Goal: Information Seeking & Learning: Compare options

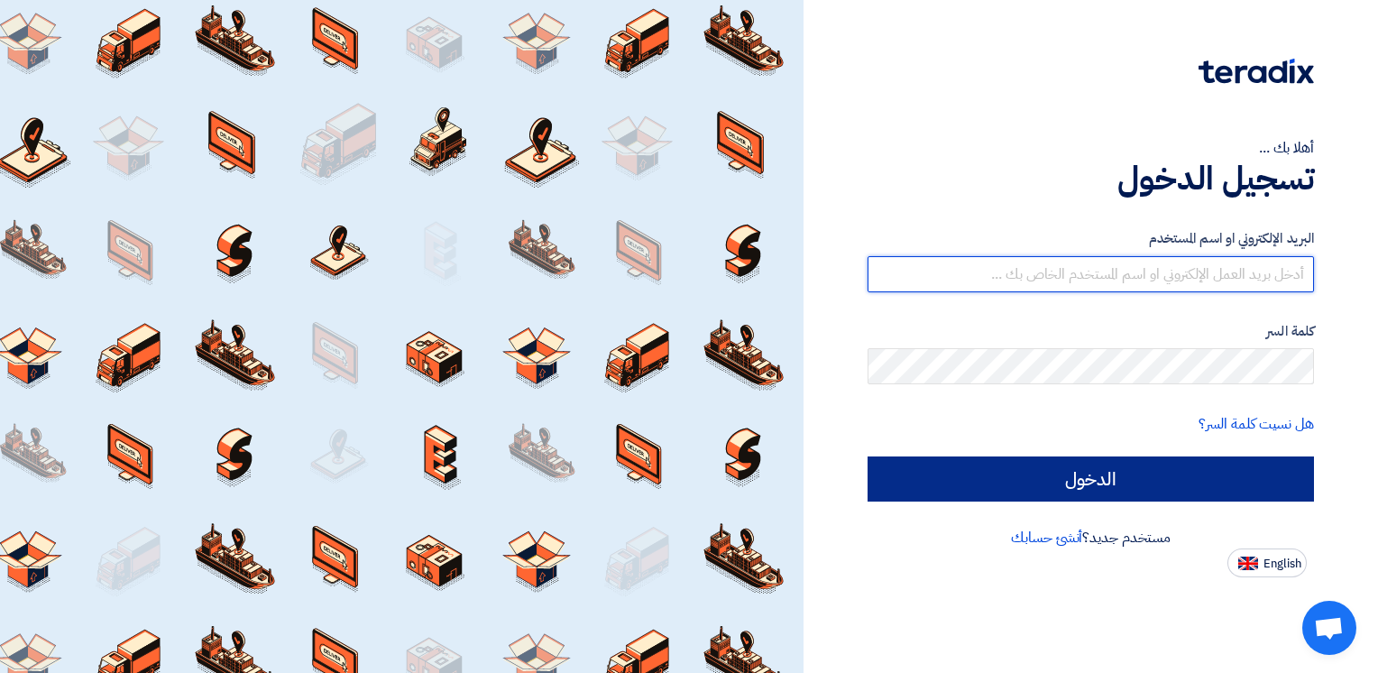
type input "ahmed.metwally@wadigroup.com.eg"
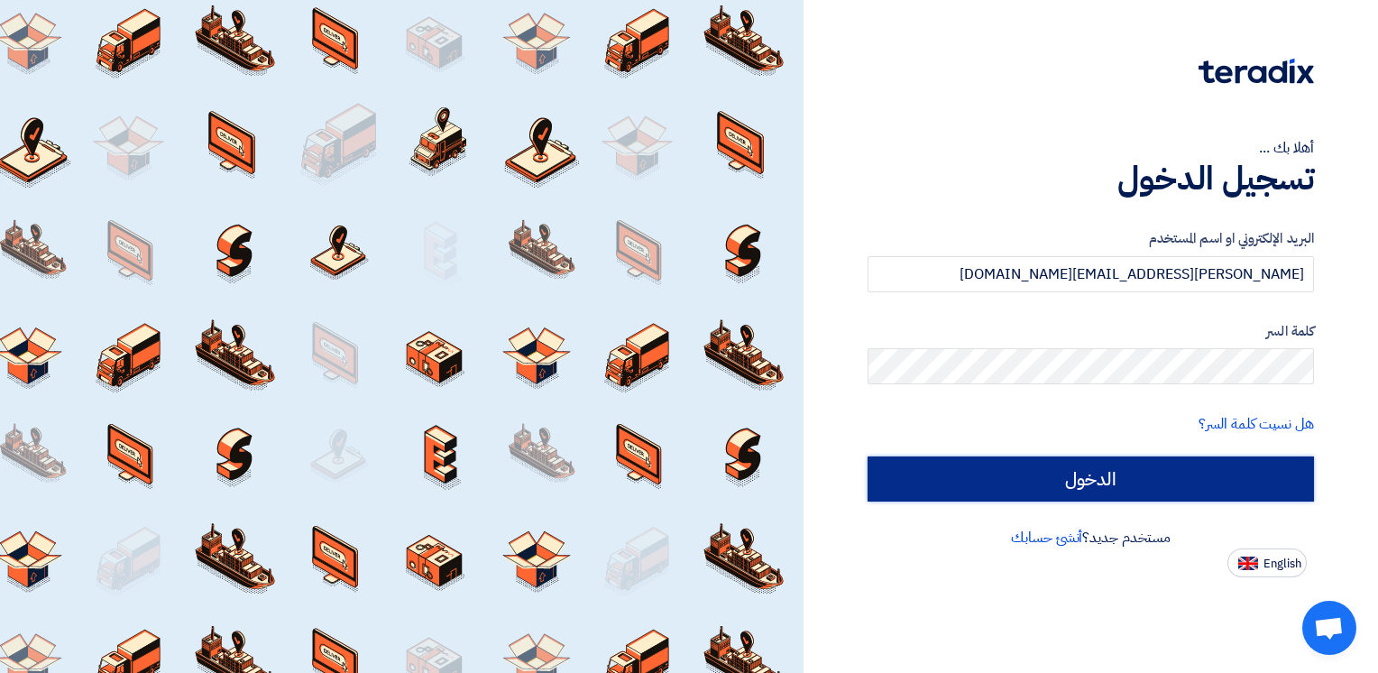
click at [1119, 474] on input "الدخول" at bounding box center [1091, 478] width 447 height 45
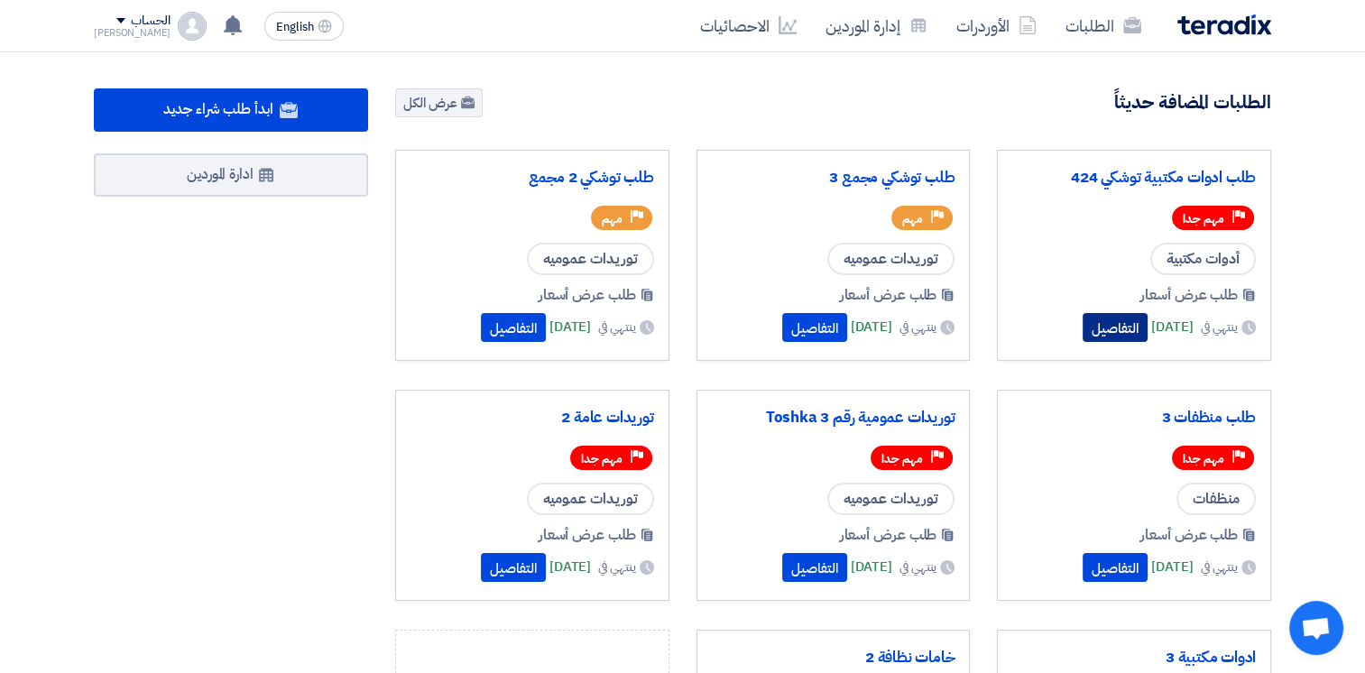
click at [1083, 328] on button "التفاصيل" at bounding box center [1115, 327] width 65 height 29
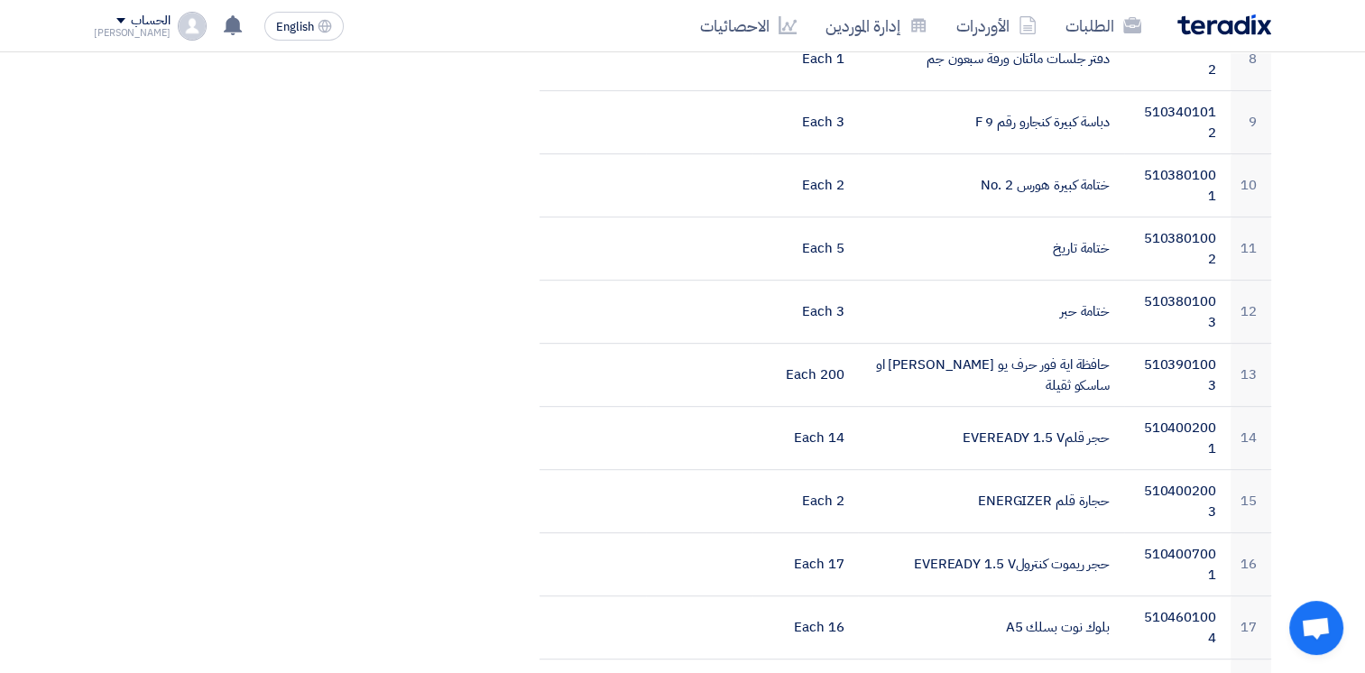
scroll to position [271, 0]
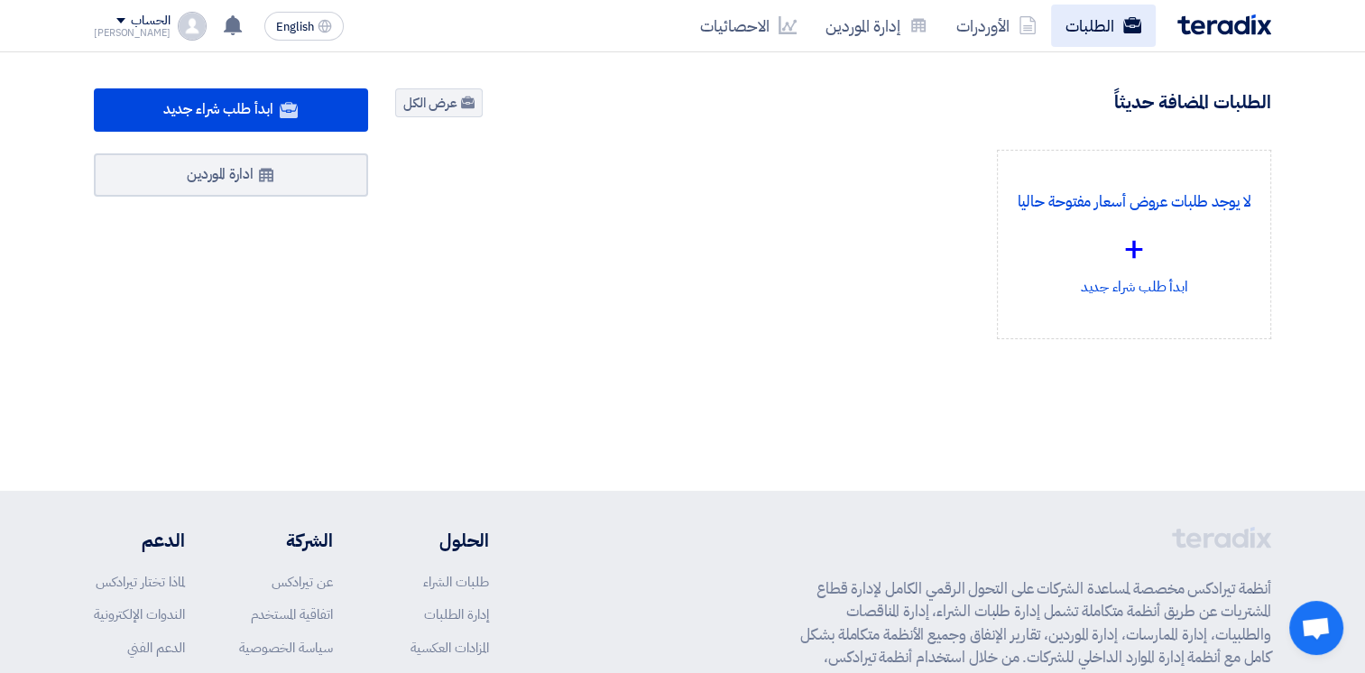
click at [1092, 40] on link "الطلبات" at bounding box center [1103, 26] width 105 height 42
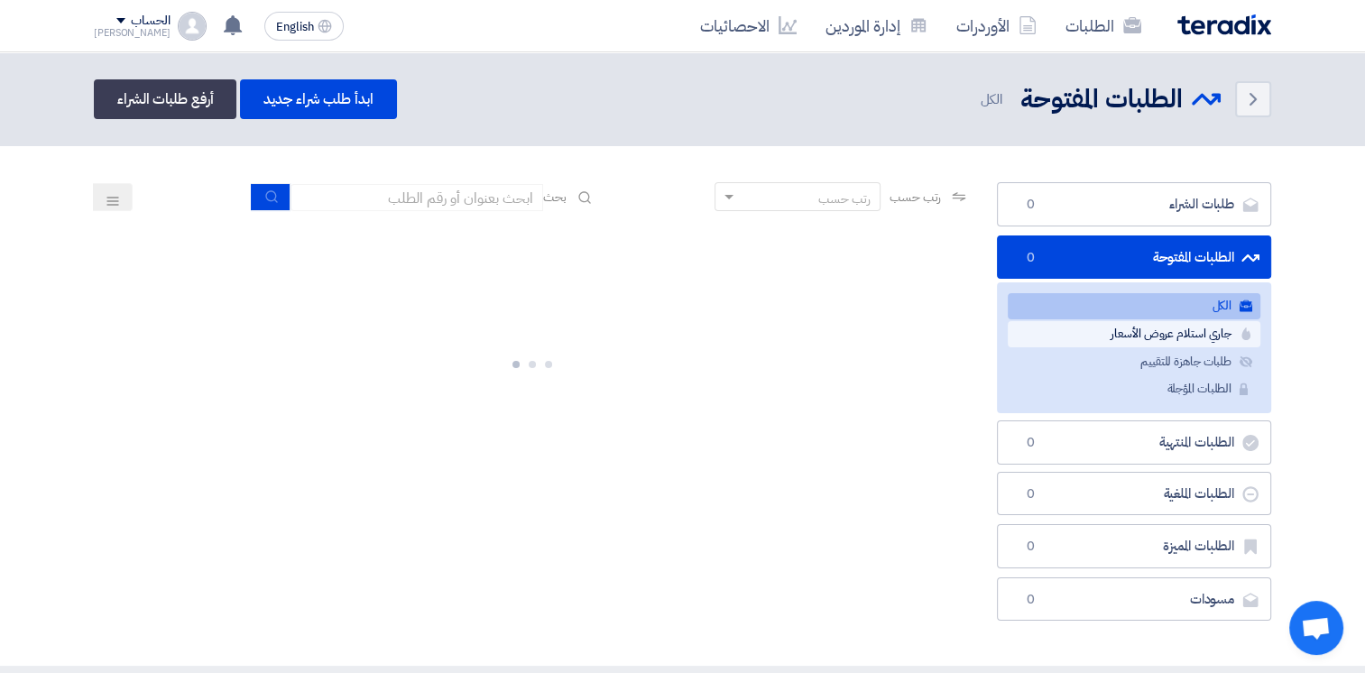
click at [1191, 334] on link "جاري استلام عروض الأسعار جاري استلام عروض الأسعار" at bounding box center [1134, 334] width 253 height 26
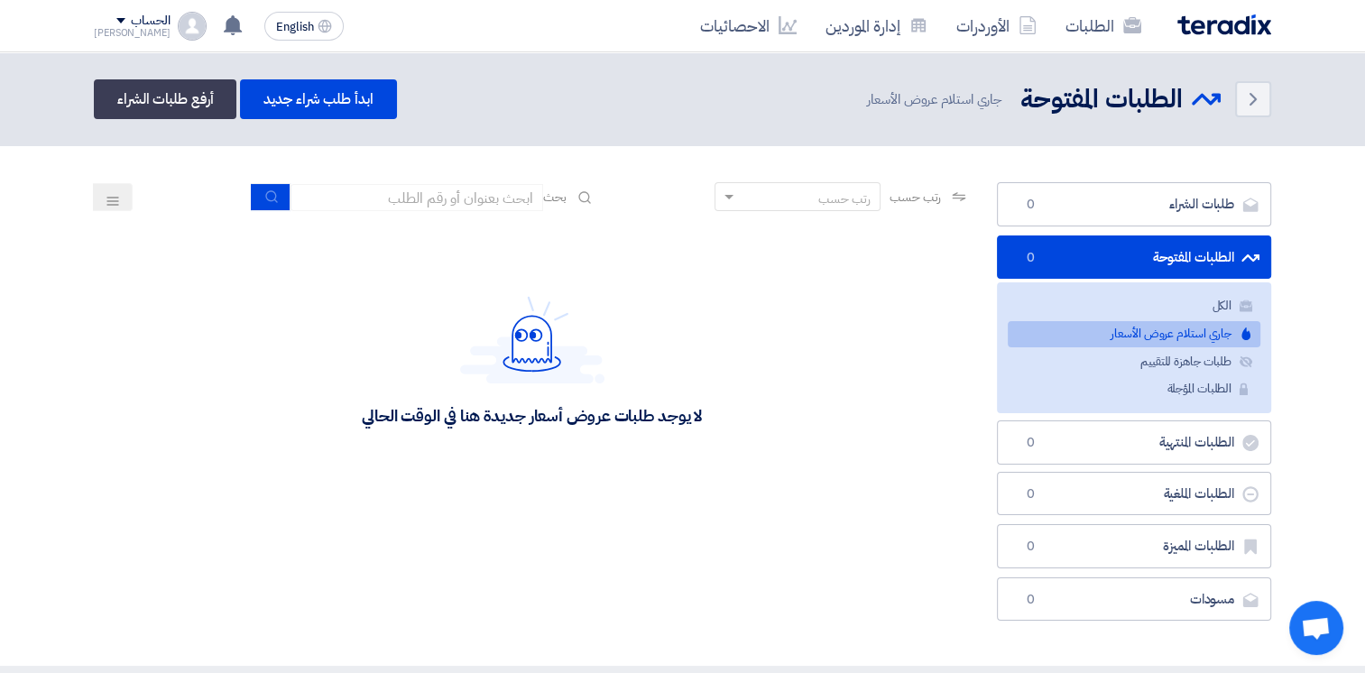
click at [1215, 27] on img at bounding box center [1224, 24] width 94 height 21
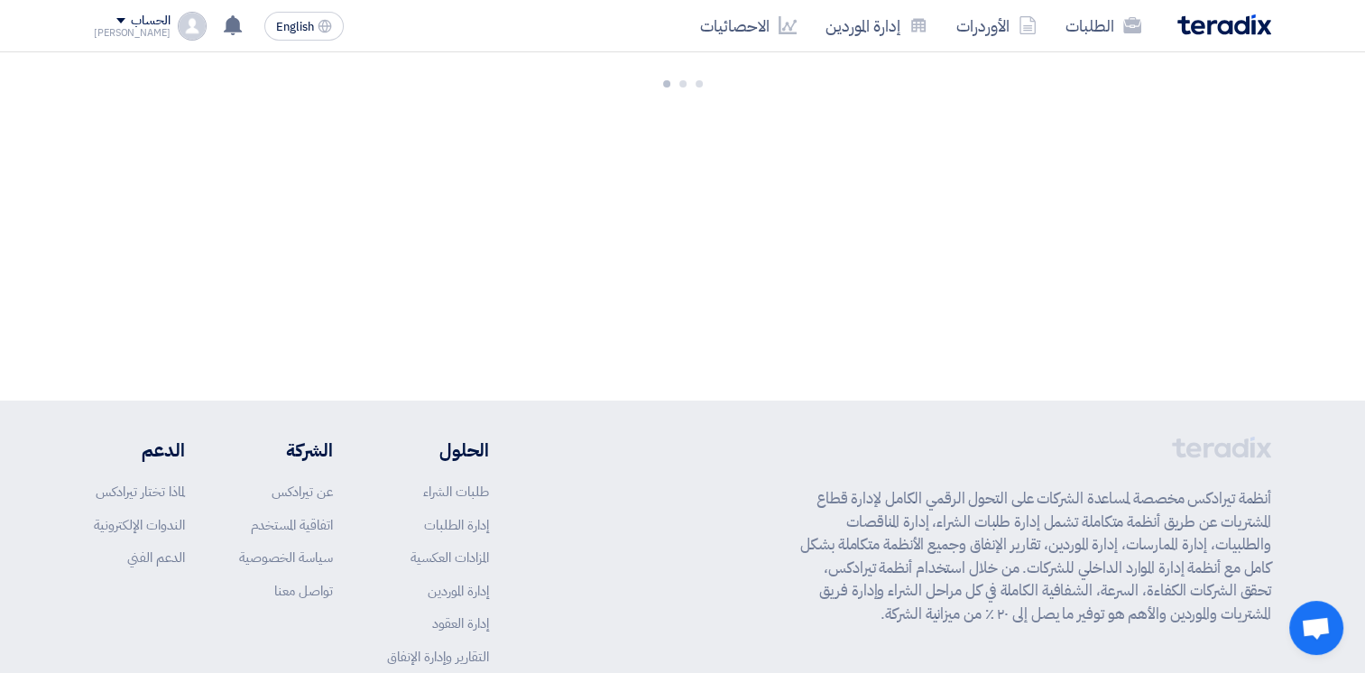
click at [1215, 27] on img at bounding box center [1224, 24] width 94 height 21
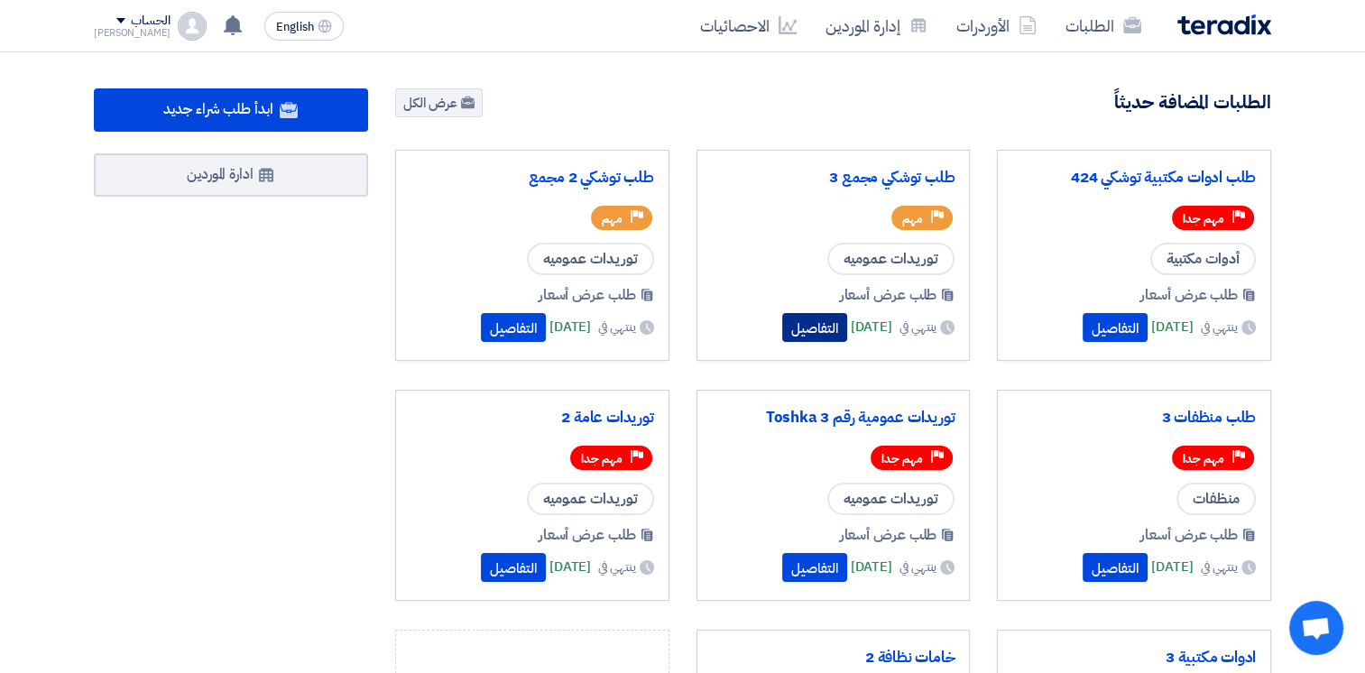
click at [790, 323] on button "التفاصيل" at bounding box center [814, 327] width 65 height 29
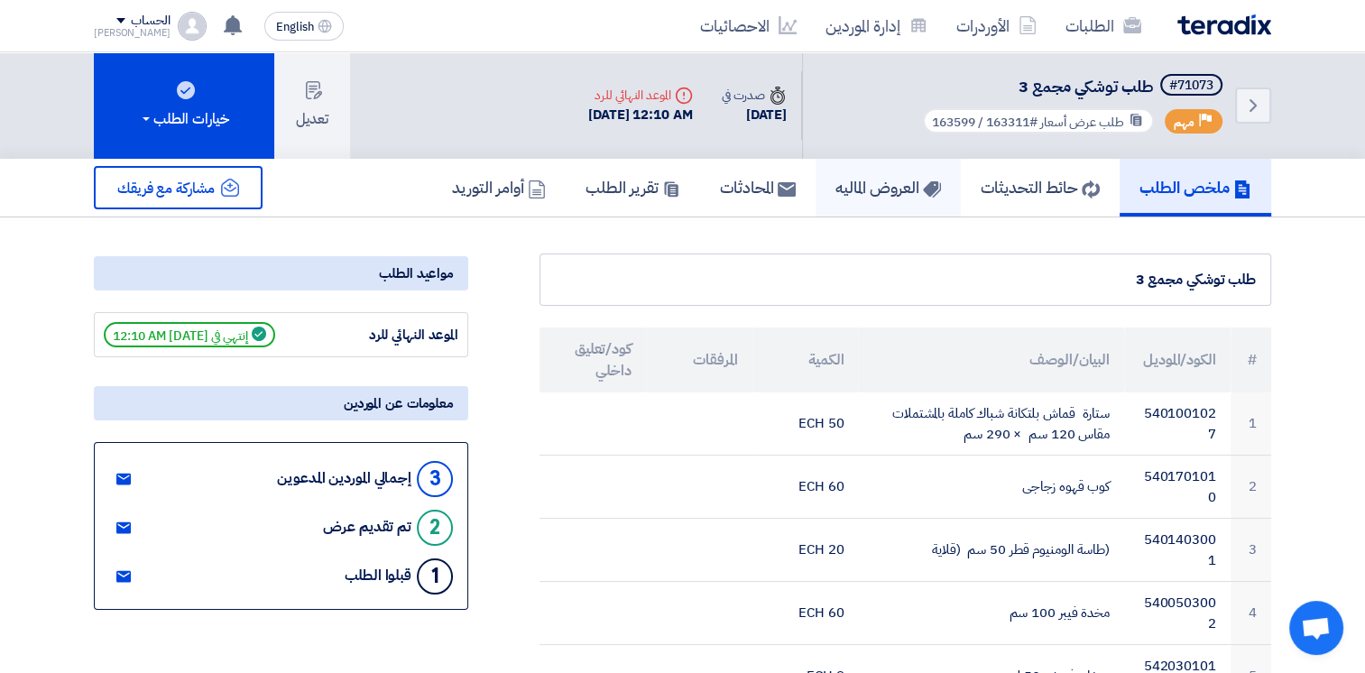
click at [872, 184] on h5 "العروض الماليه" at bounding box center [888, 187] width 106 height 21
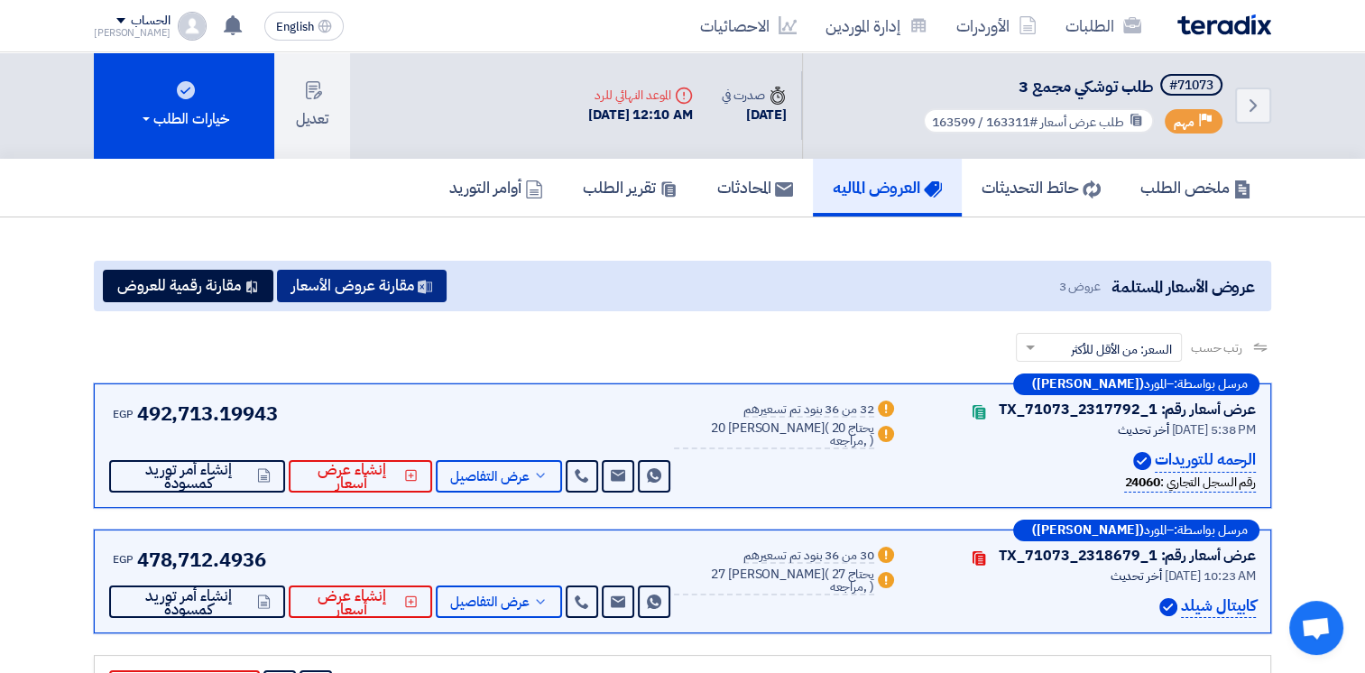
click at [388, 276] on button "مقارنة عروض الأسعار" at bounding box center [362, 286] width 170 height 32
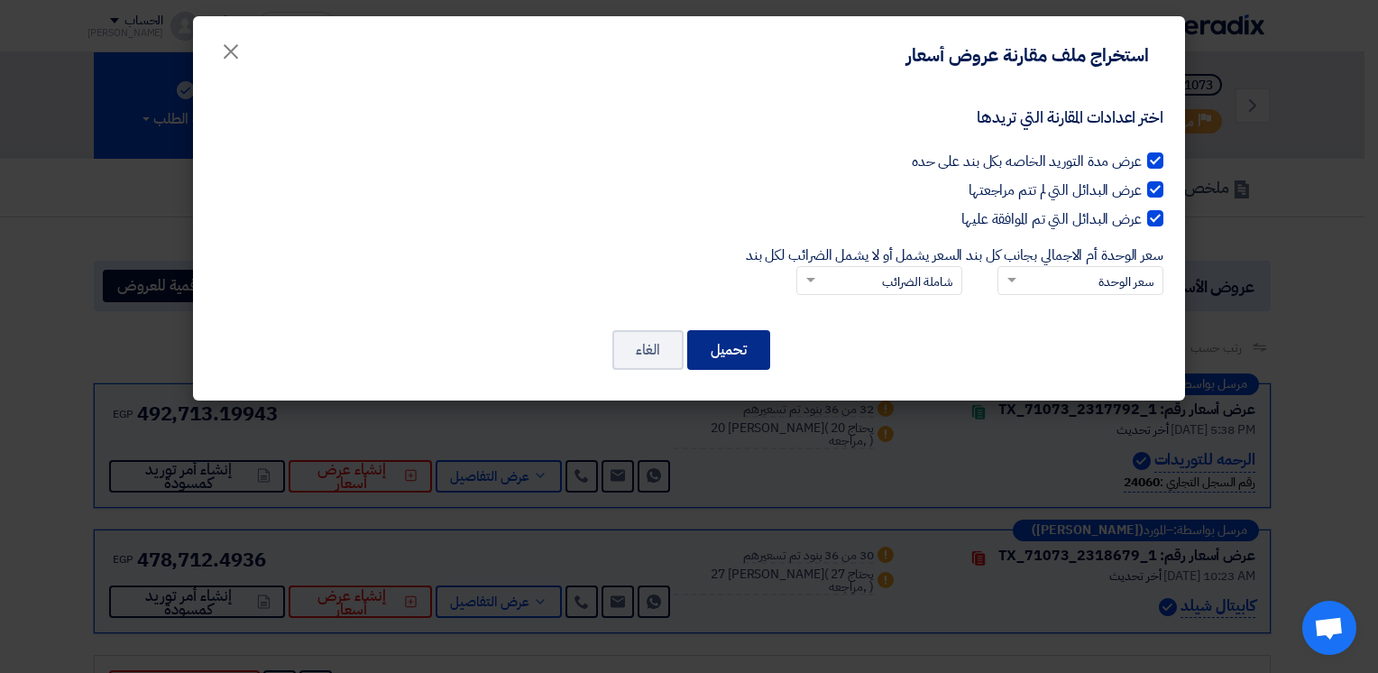
click at [735, 339] on button "تحميل" at bounding box center [728, 350] width 83 height 40
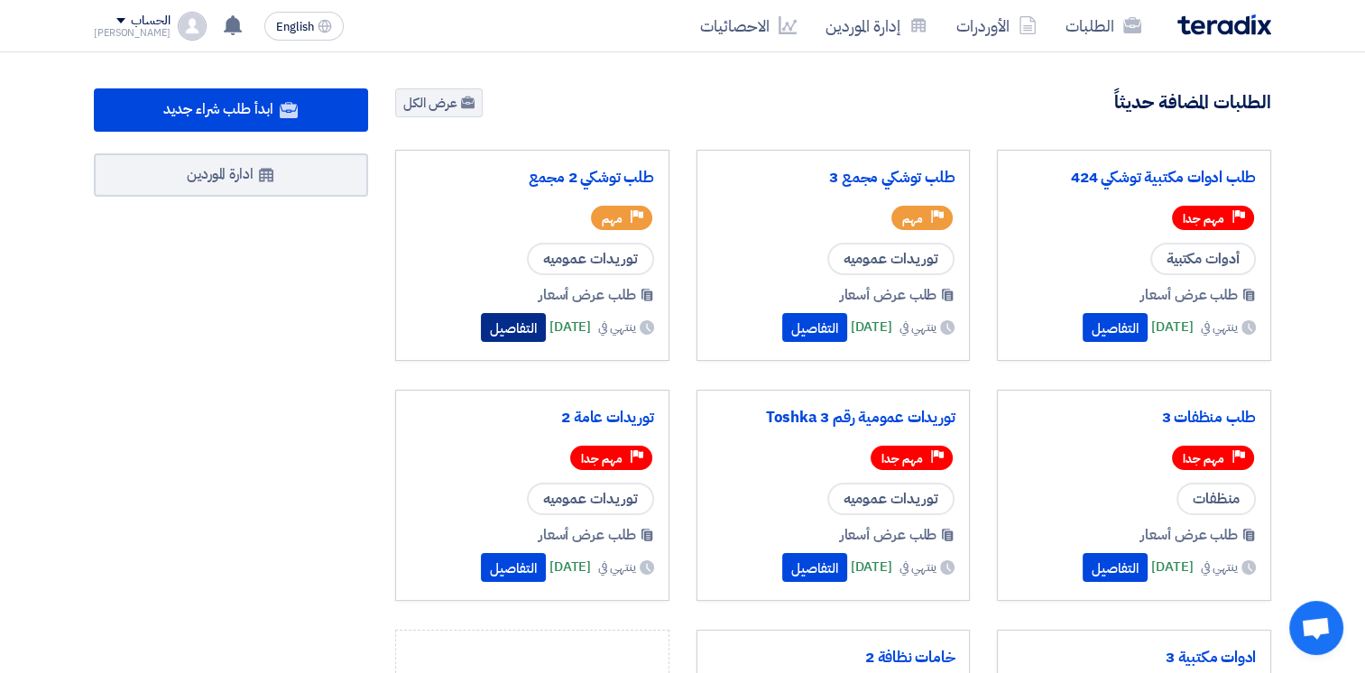
click at [481, 330] on button "التفاصيل" at bounding box center [513, 327] width 65 height 29
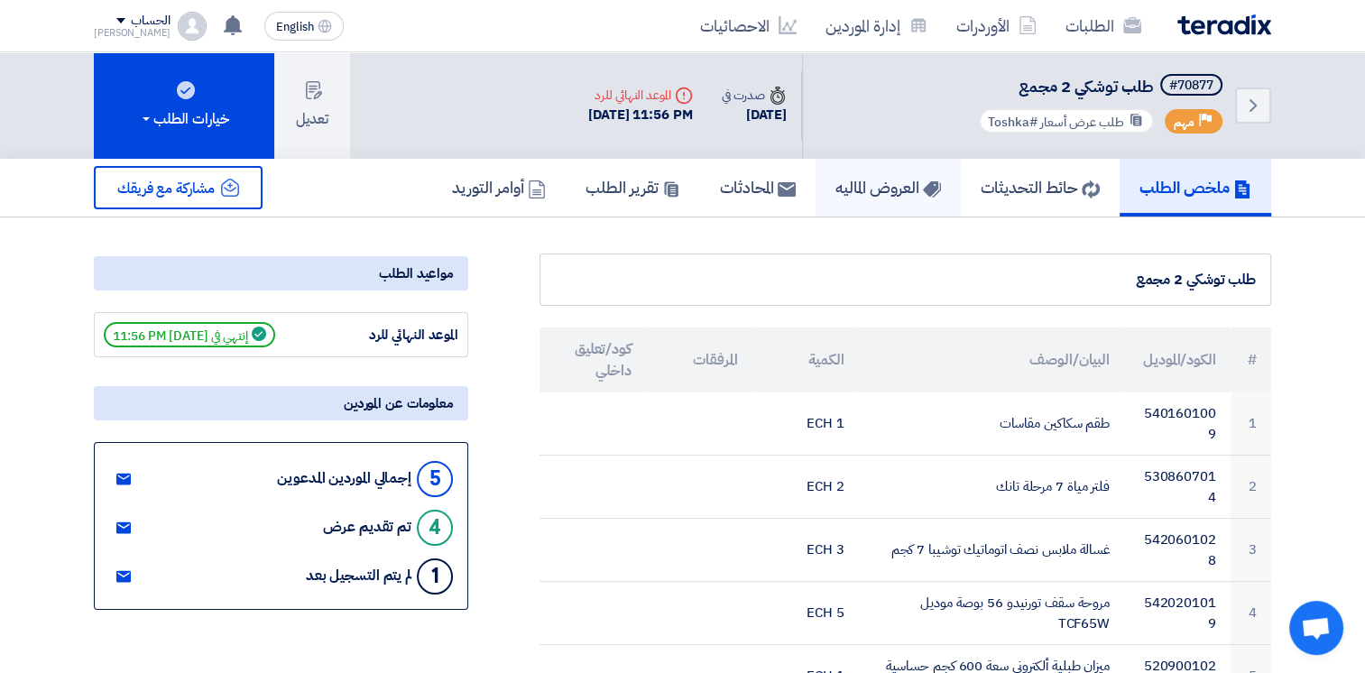
click at [865, 195] on h5 "العروض الماليه" at bounding box center [888, 187] width 106 height 21
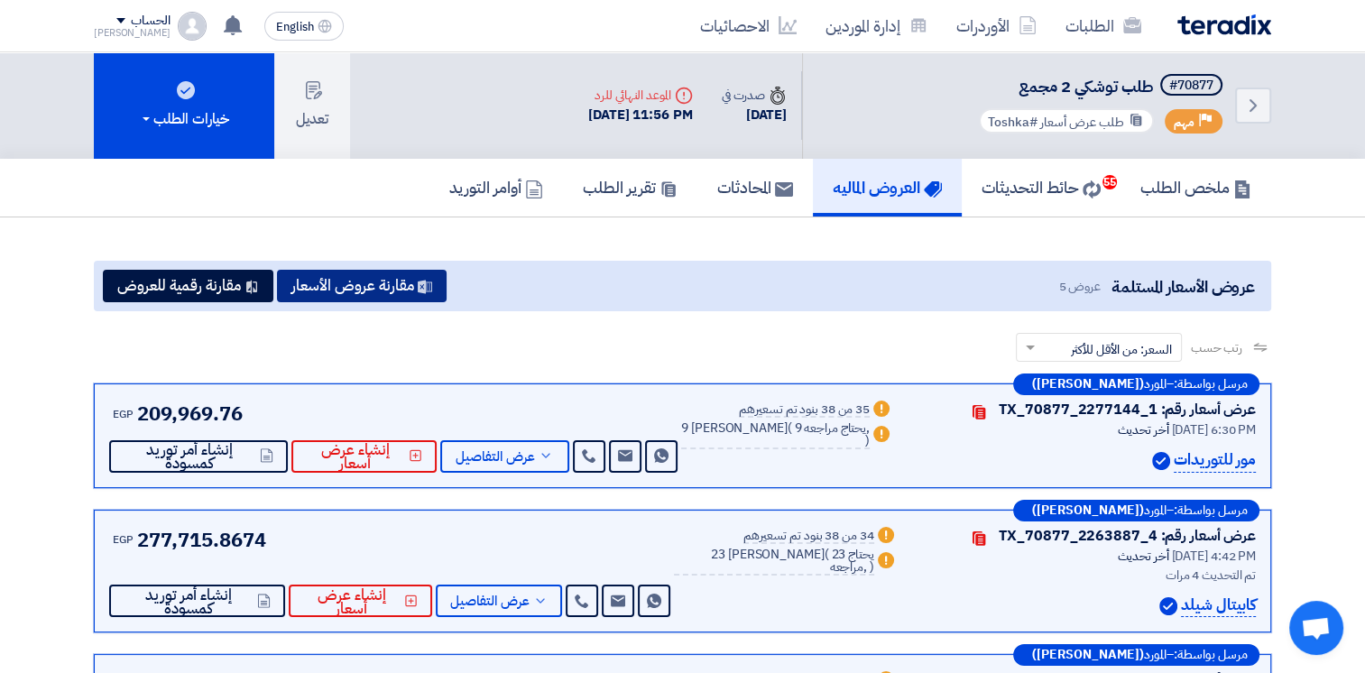
click at [292, 281] on button "مقارنة عروض الأسعار" at bounding box center [362, 286] width 170 height 32
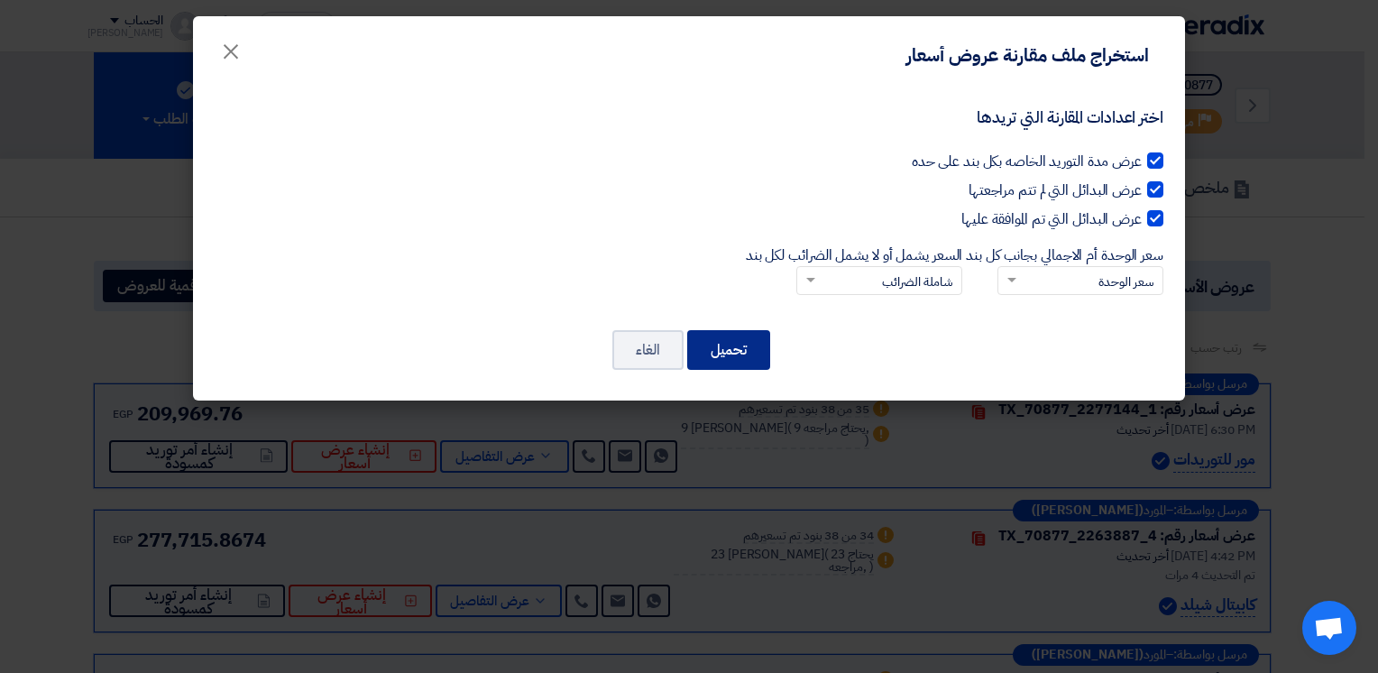
click at [726, 345] on button "تحميل" at bounding box center [728, 350] width 83 height 40
